Goal: Find specific page/section: Find specific page/section

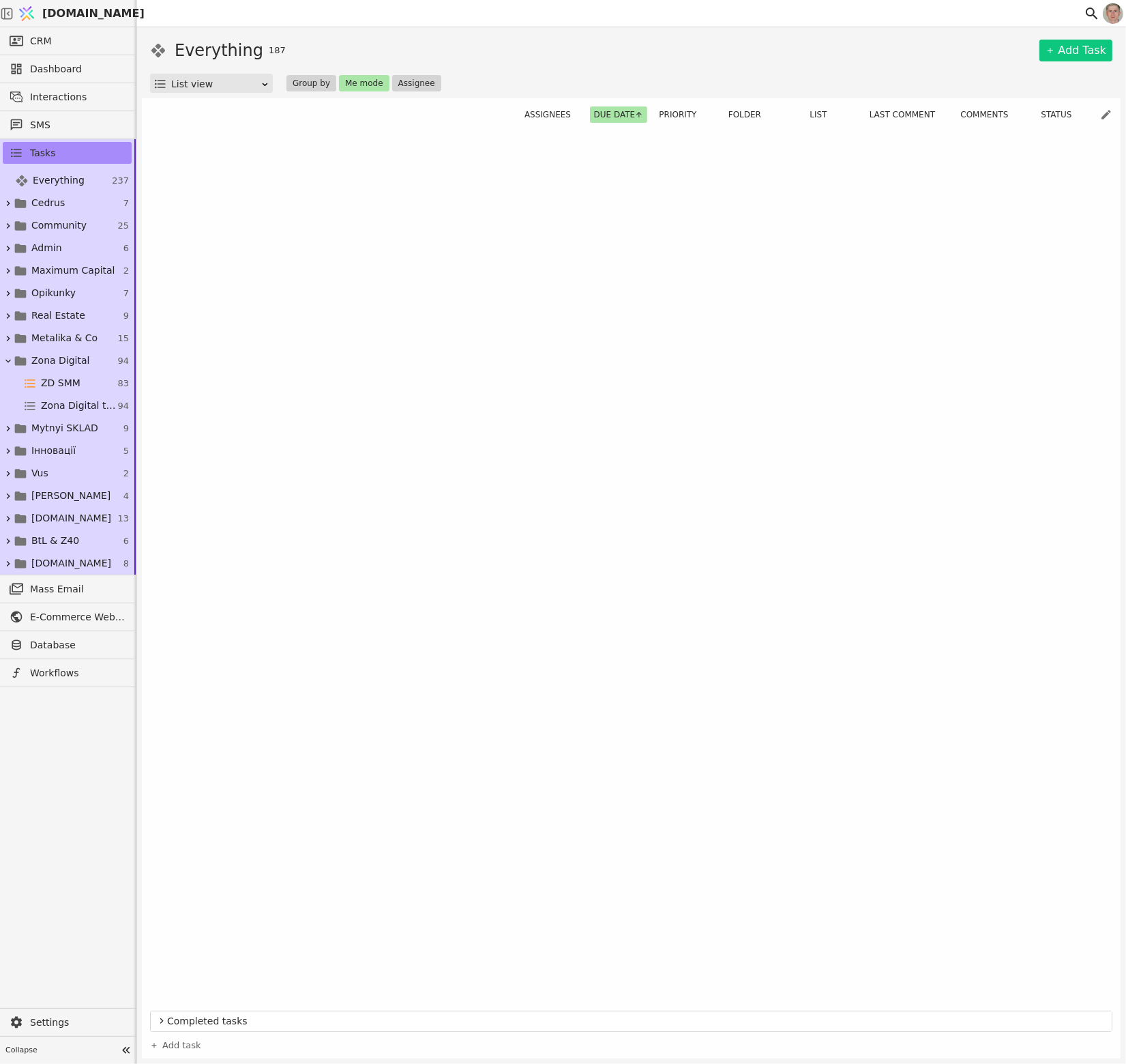
scroll to position [1296, 0]
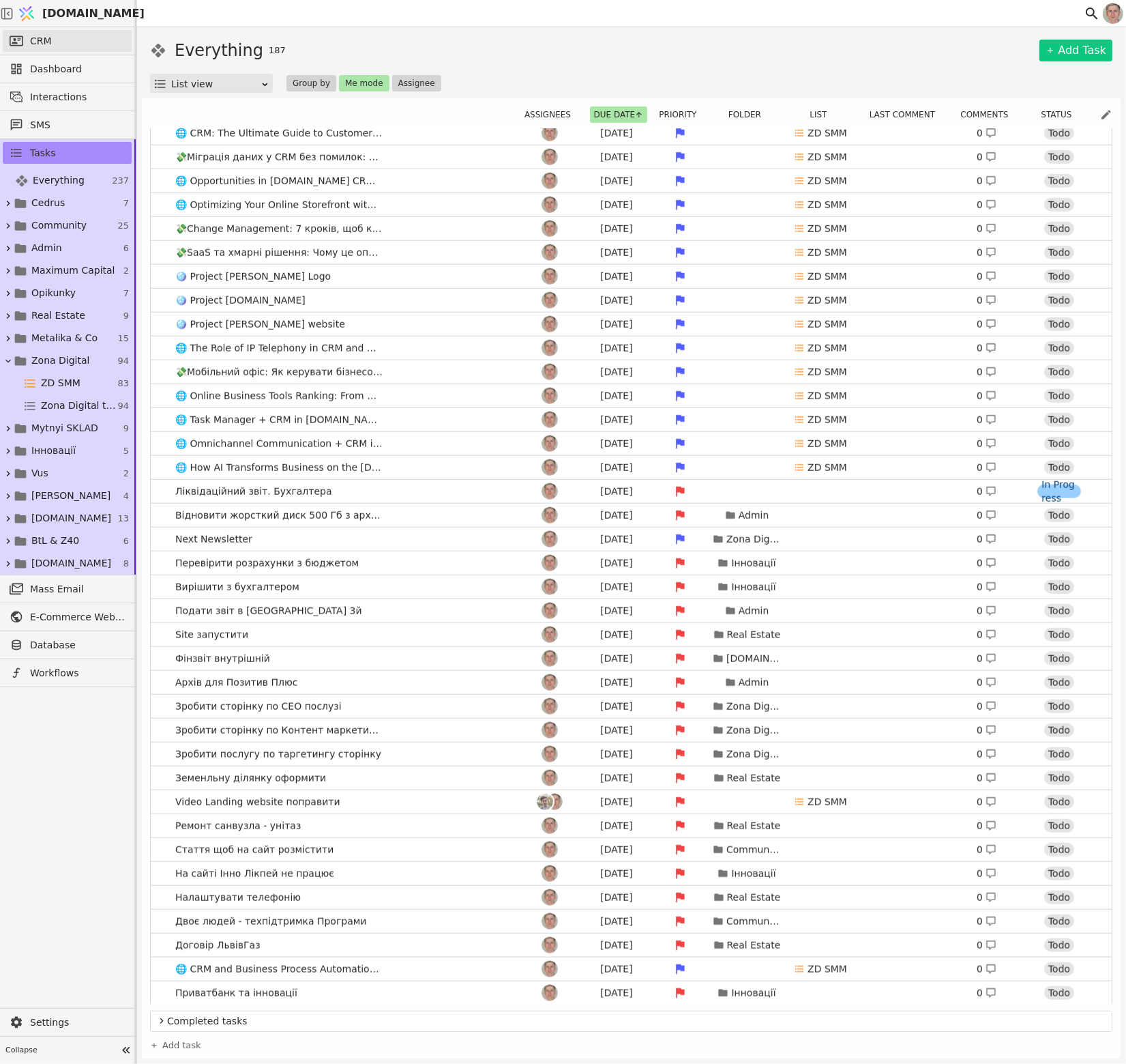
click at [53, 43] on link "CRM" at bounding box center [67, 40] width 129 height 22
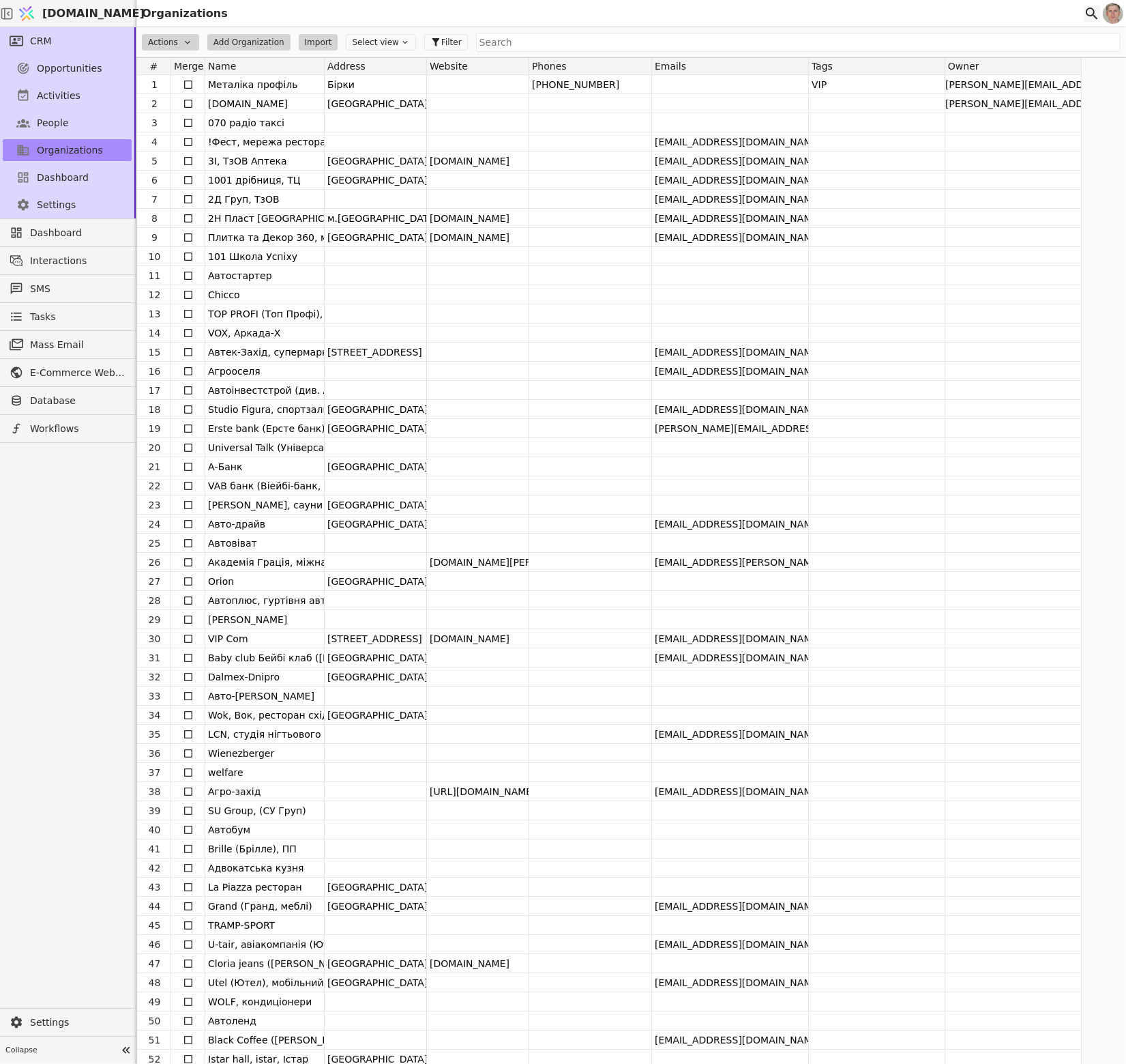
click at [1091, 14] on icon at bounding box center [1092, 13] width 17 height 17
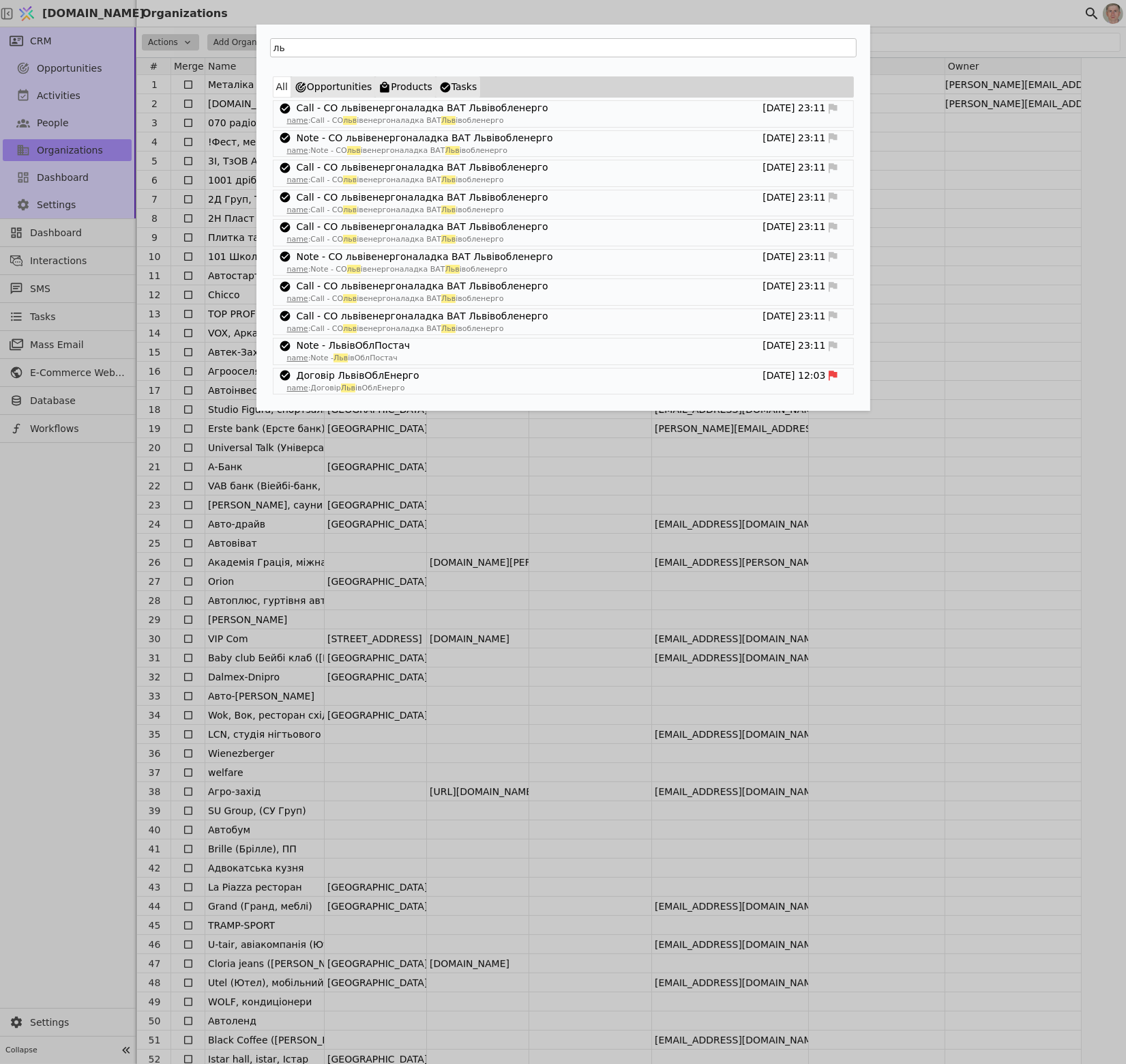
type input "л"
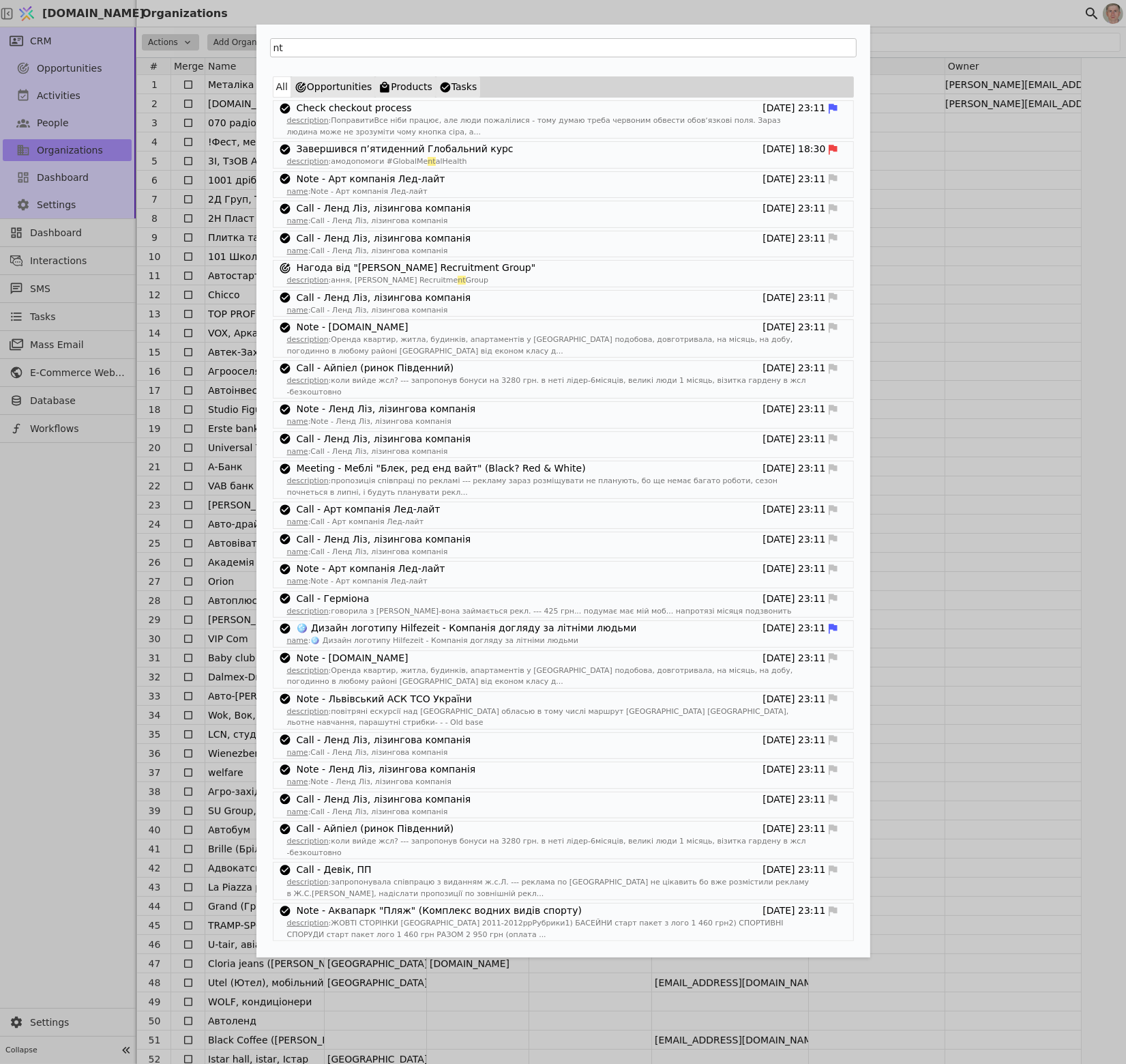
type input "n"
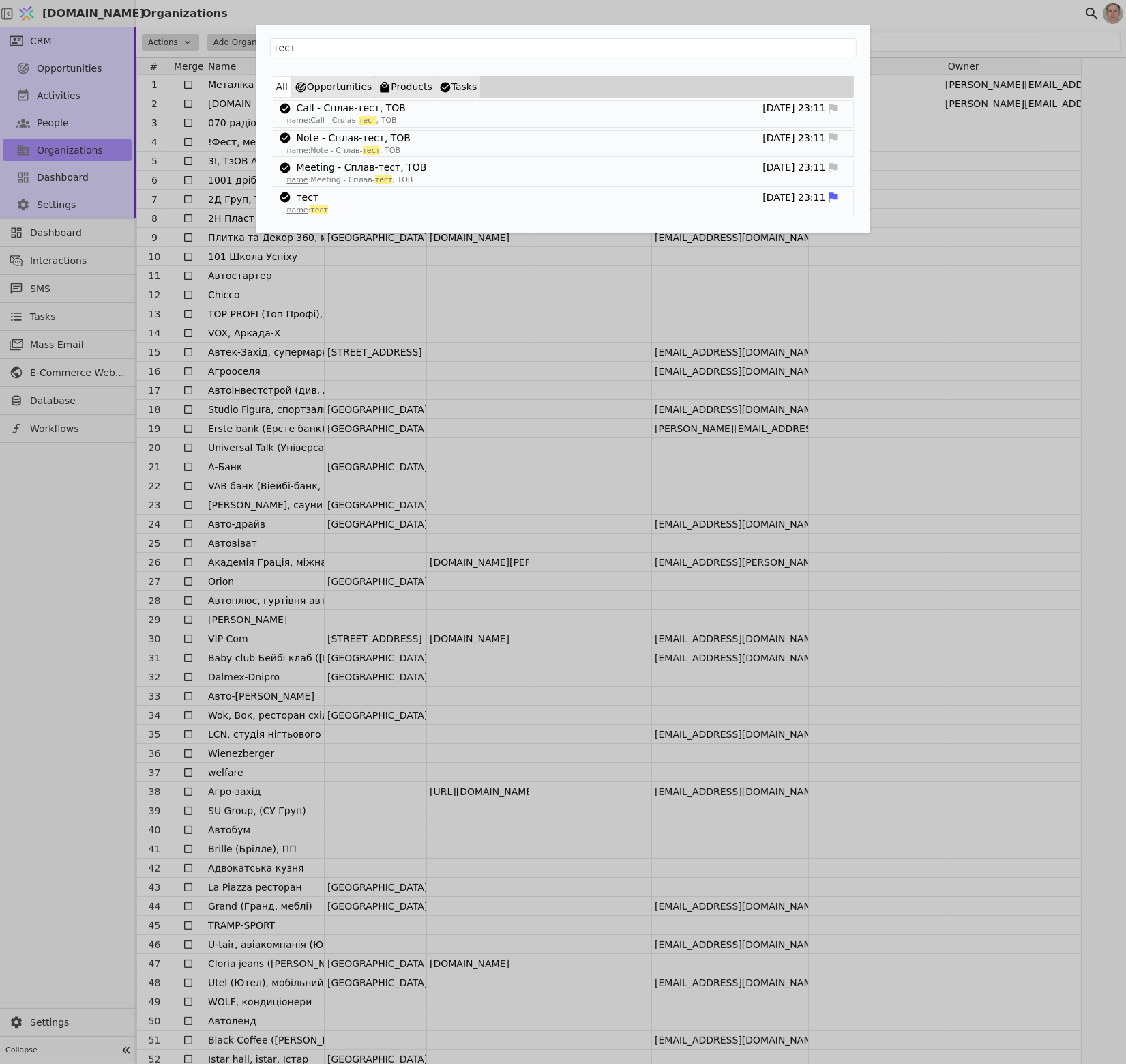
type input "тест"
click at [658, 29] on div "тест" at bounding box center [563, 46] width 614 height 44
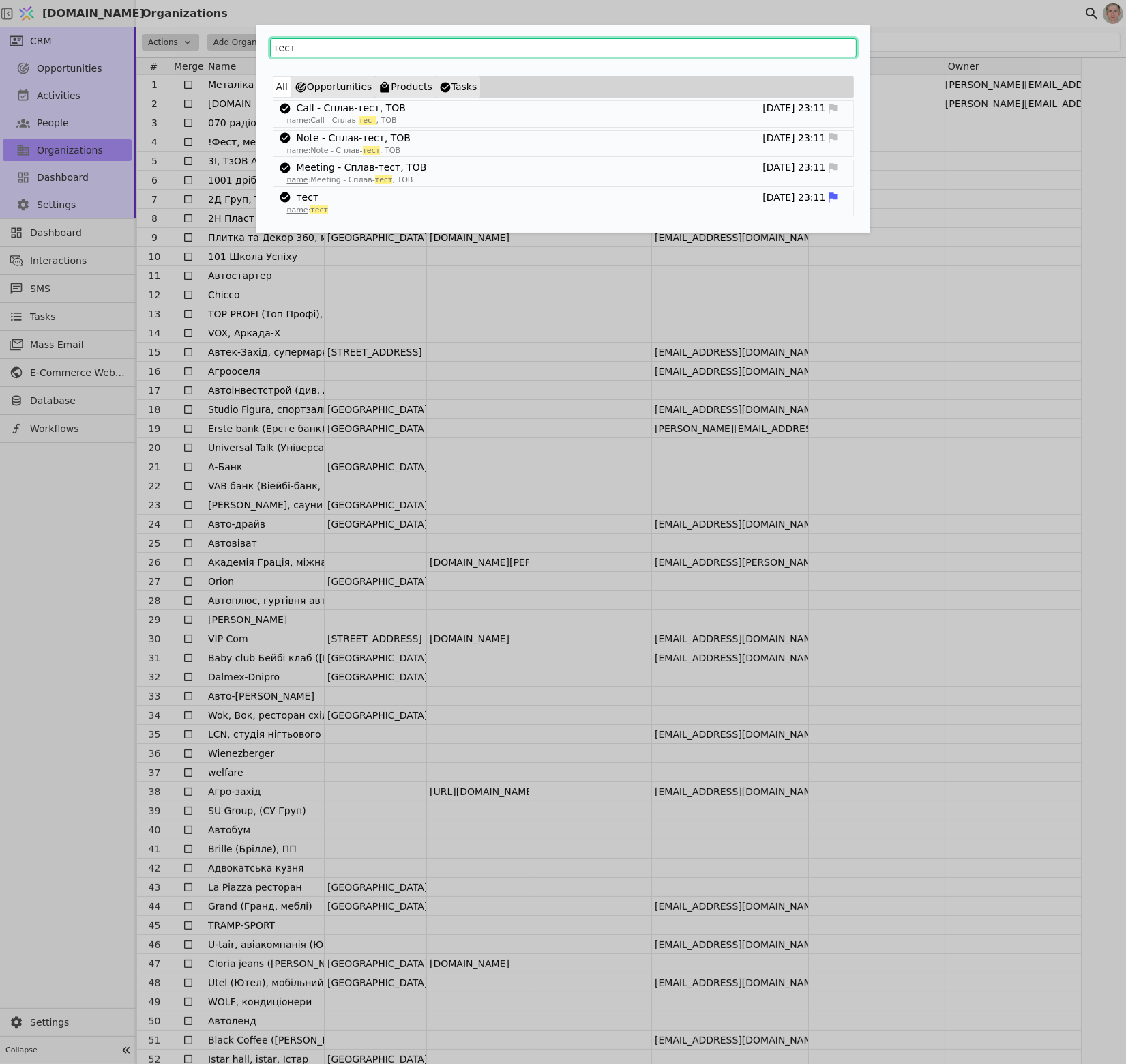
drag, startPoint x: 590, startPoint y: 51, endPoint x: 209, endPoint y: 55, distance: 381.0
click at [209, 55] on div "тест All Opportunities Products Tasks Call - Сплав-тест, ТОВ [DATE] 23:11 name …" at bounding box center [563, 532] width 1126 height 1064
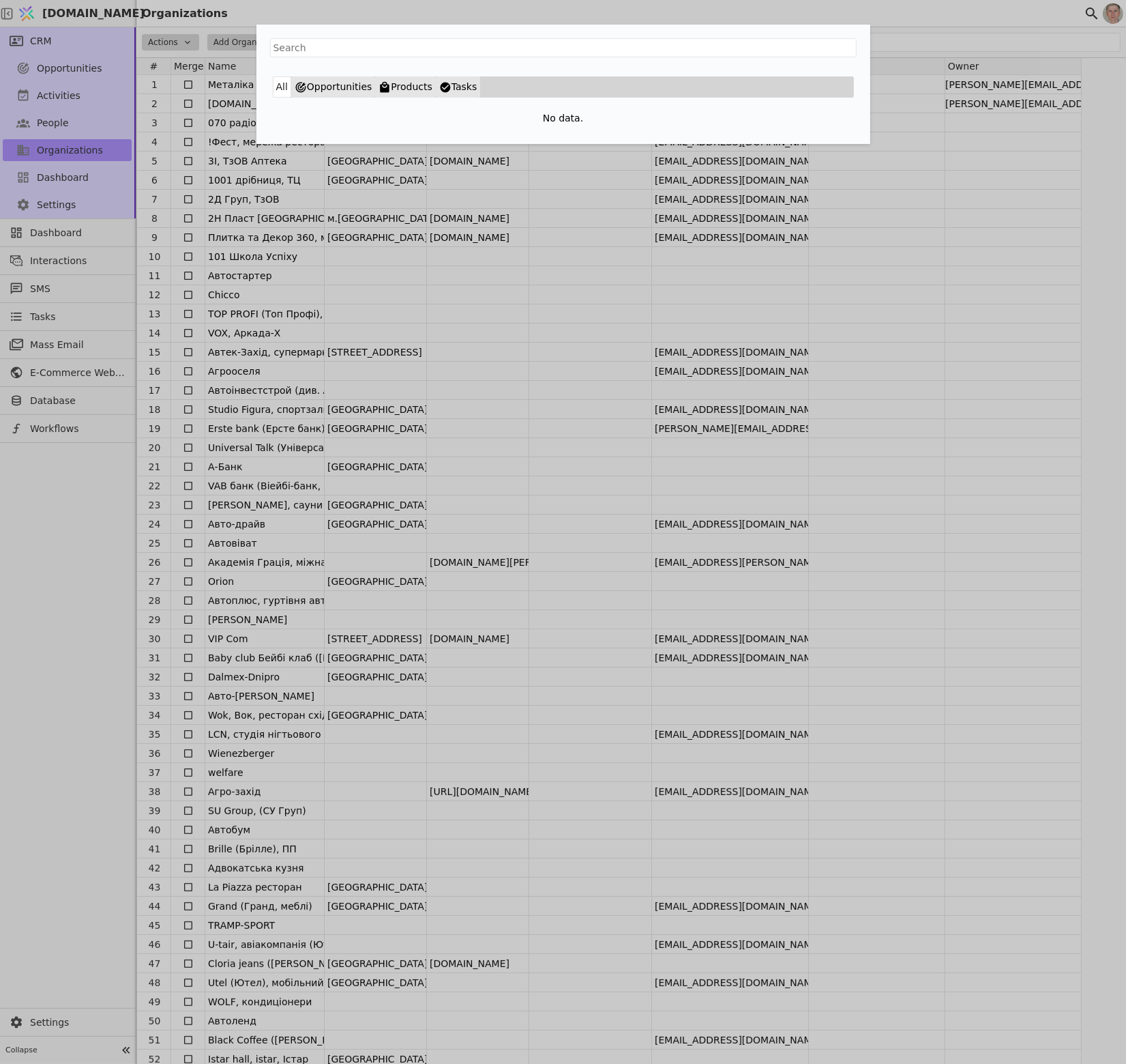
drag, startPoint x: 441, startPoint y: 537, endPoint x: 756, endPoint y: 31, distance: 596.0
click at [756, 31] on div "Global search" at bounding box center [563, 46] width 614 height 44
click at [868, 240] on div "All Opportunities Products Tasks No data." at bounding box center [563, 532] width 1126 height 1064
